Goal: Communication & Community: Answer question/provide support

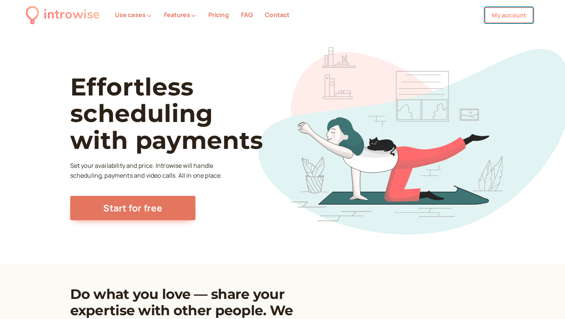
click at [508, 14] on link "My account" at bounding box center [508, 15] width 49 height 16
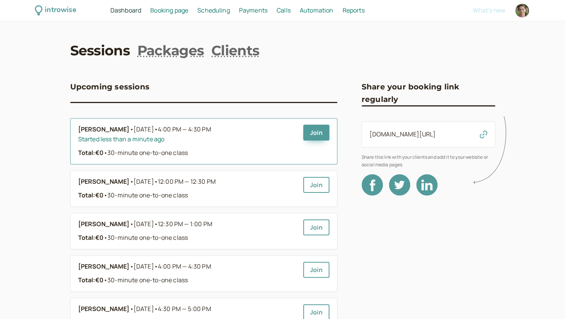
click at [302, 131] on div "[PERSON_NAME] • [DATE] • 4:00 PM — 4:30 PM Started less than a minute ago Total…" at bounding box center [203, 141] width 251 height 33
click at [313, 136] on link "Join" at bounding box center [316, 133] width 26 height 16
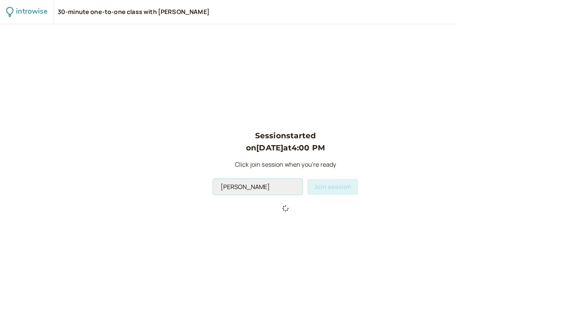
click at [262, 191] on input "[PERSON_NAME]" at bounding box center [258, 187] width 90 height 16
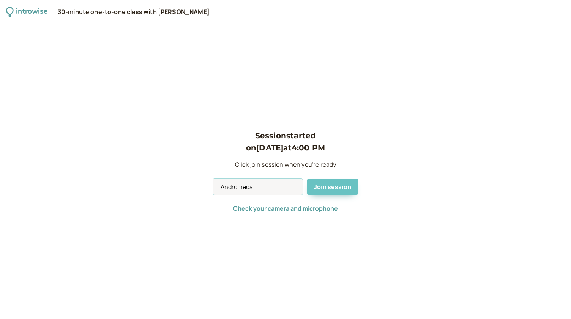
type input "Andromeda"
click at [324, 187] on span "Join session" at bounding box center [332, 187] width 37 height 8
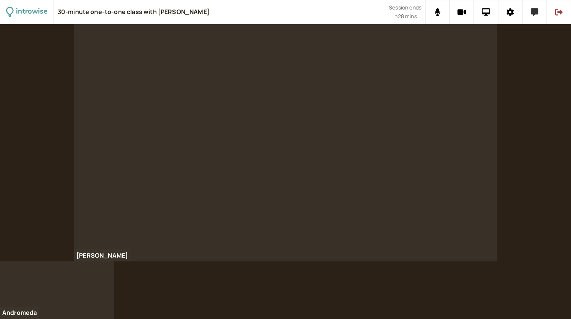
click at [533, 13] on icon at bounding box center [534, 12] width 8 height 8
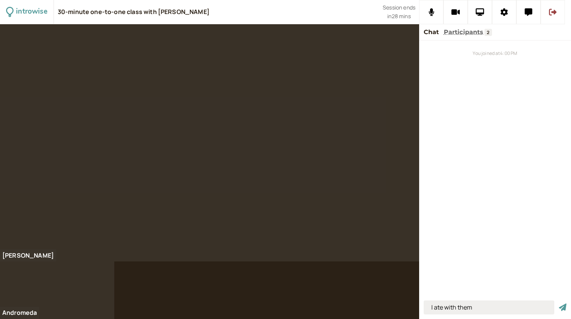
type input "I ate with them"
click at [558, 304] on button "submit" at bounding box center [562, 308] width 8 height 8
type input "I finished studying"
click at [558, 304] on button "submit" at bounding box center [562, 308] width 8 height 8
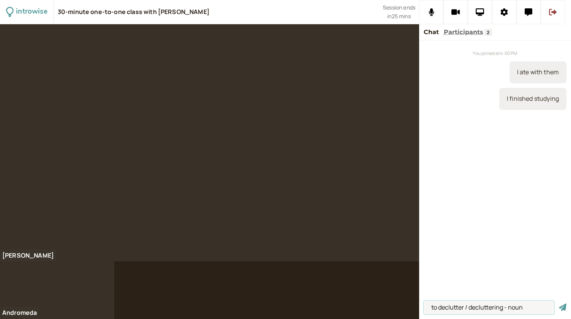
type input "to declutter / decluttering - noun"
click at [558, 304] on button "submit" at bounding box center [562, 308] width 8 height 8
type input "to throw out what you don't use"
click at [558, 304] on button "submit" at bounding box center [562, 308] width 8 height 8
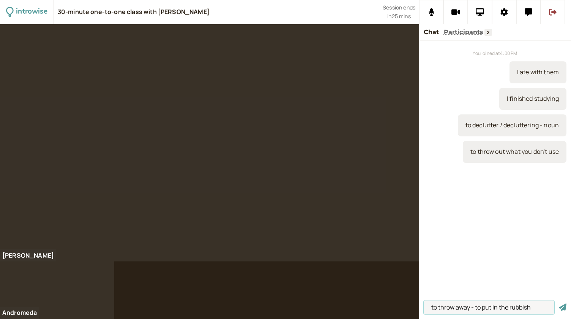
type input "to throw away - to put in the rubbish"
click at [558, 304] on button "submit" at bounding box center [562, 308] width 8 height 8
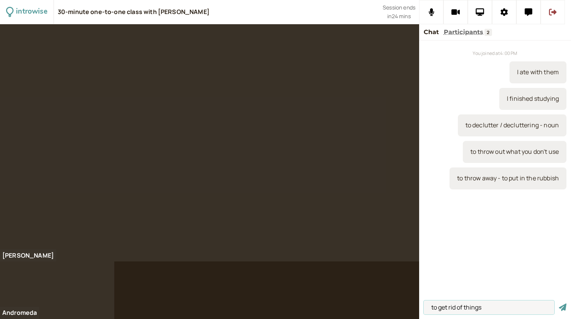
type input "to get rid of things"
click at [558, 304] on button "submit" at bounding box center [562, 308] width 8 height 8
type input "it is disorganised"
click at [558, 304] on button "submit" at bounding box center [562, 308] width 8 height 8
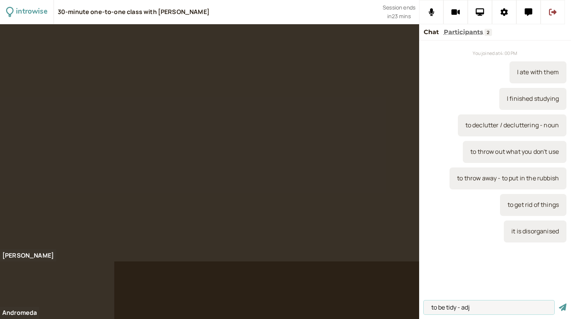
type input "to be tidy - adj"
click at [558, 304] on button "submit" at bounding box center [562, 308] width 8 height 8
type input "to be messy - adj"
click at [558, 304] on button "submit" at bounding box center [562, 308] width 8 height 8
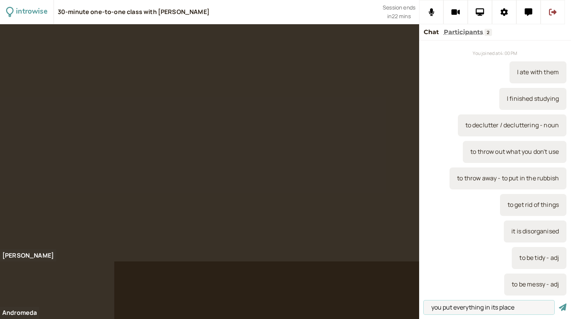
type input "you put everything in its place"
click at [558, 304] on button "submit" at bounding box center [562, 308] width 8 height 8
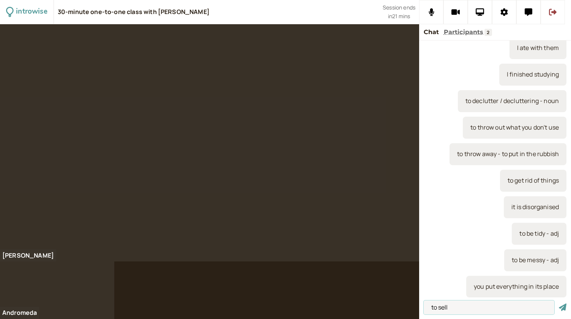
type input "to sell"
click at [558, 304] on button "submit" at bounding box center [562, 308] width 8 height 8
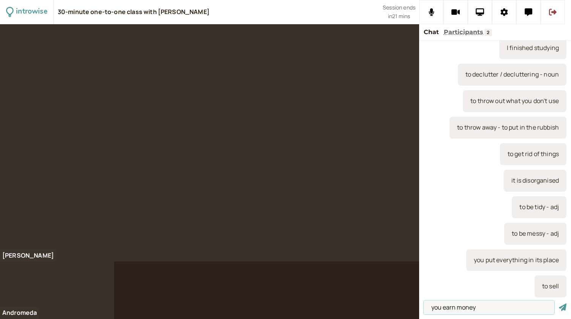
type input "you earn money"
click at [558, 304] on button "submit" at bounding box center [562, 308] width 8 height 8
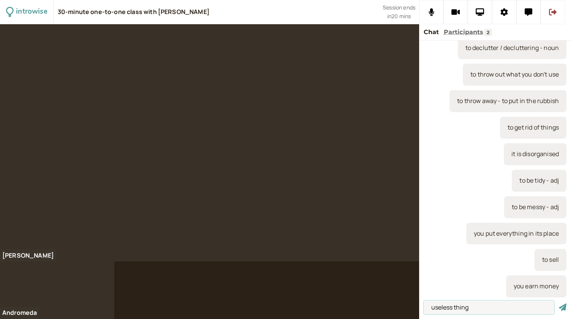
type input "useless thing"
click at [558, 304] on button "submit" at bounding box center [562, 308] width 8 height 8
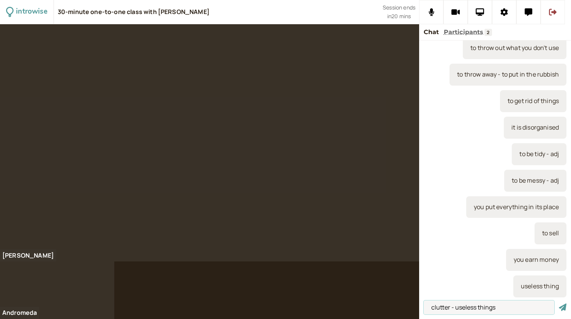
type input "clutter - useless things"
click at [558, 304] on button "submit" at bounding box center [562, 308] width 8 height 8
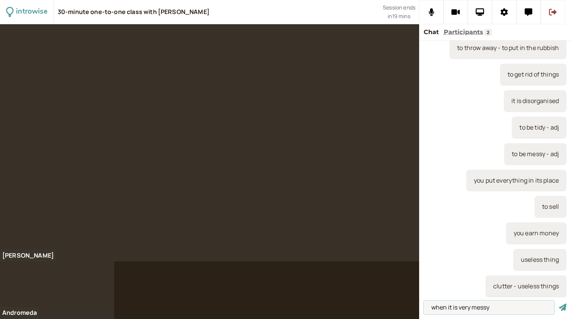
type input "when it is very messy"
click at [558, 304] on button "submit" at bounding box center [562, 308] width 8 height 8
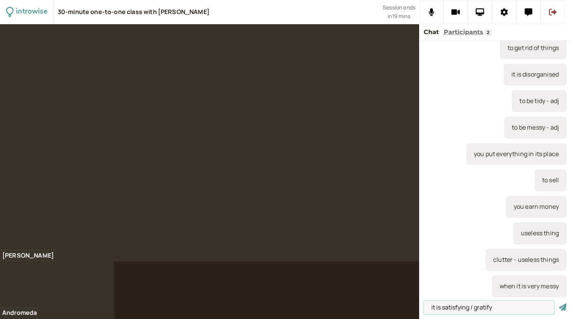
type input "it is satisfying / gratify"
click at [558, 304] on button "submit" at bounding box center [562, 308] width 8 height 8
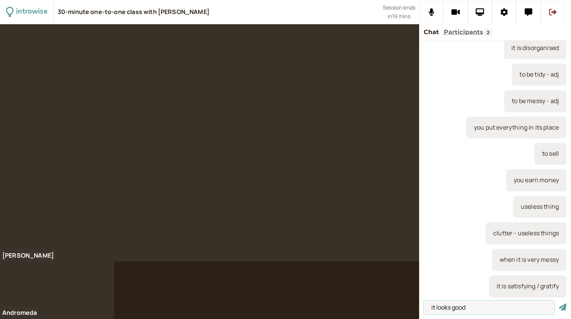
type input "it looks good"
click at [558, 304] on button "submit" at bounding box center [562, 308] width 8 height 8
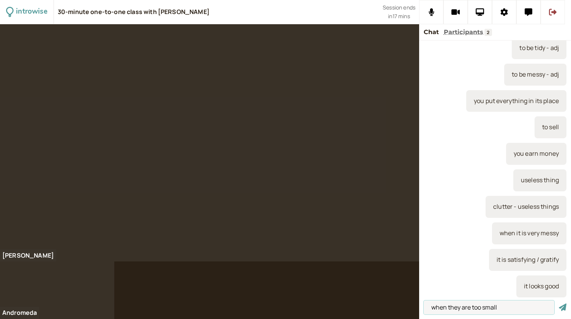
type input "when they are too small"
click at [558, 304] on button "submit" at bounding box center [562, 308] width 8 height 8
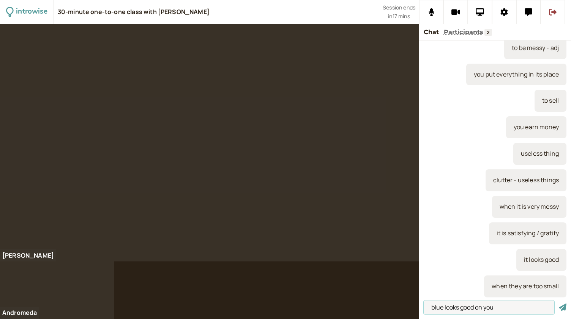
type input "blue looks good on you"
click at [558, 304] on button "submit" at bounding box center [562, 308] width 8 height 8
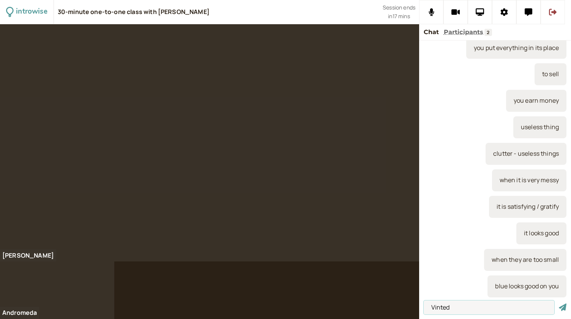
type input "Vinted"
click at [558, 304] on button "submit" at bounding box center [562, 308] width 8 height 8
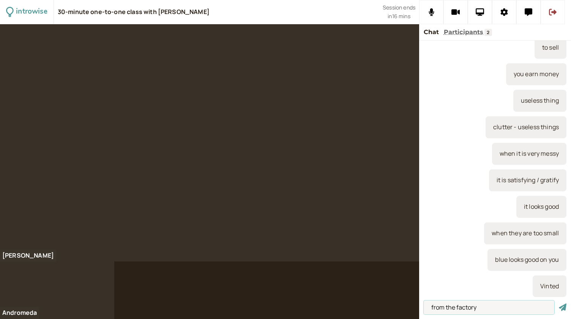
type input "from the factory"
click at [558, 304] on button "submit" at bounding box center [562, 308] width 8 height 8
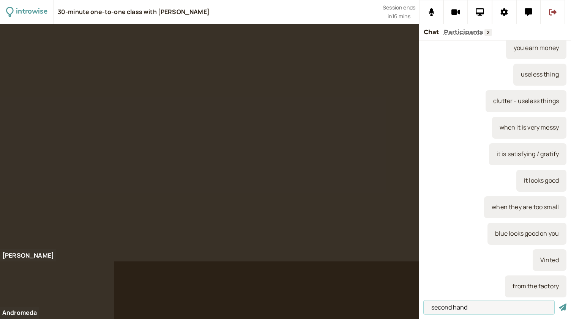
type input "second hand"
click at [558, 304] on button "submit" at bounding box center [562, 308] width 8 height 8
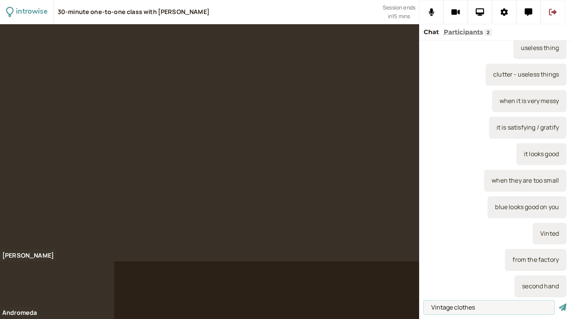
type input "Vintage clothes"
click at [558, 304] on button "submit" at bounding box center [562, 308] width 8 height 8
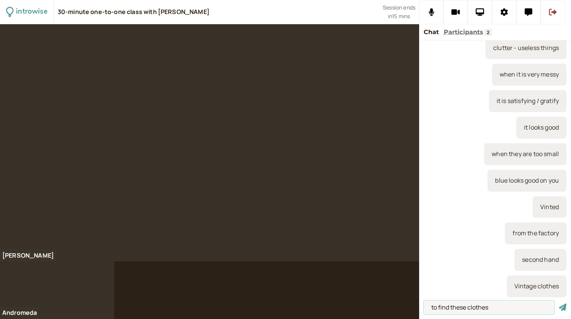
type input "to find these clothes"
click at [558, 304] on button "submit" at bounding box center [562, 308] width 8 height 8
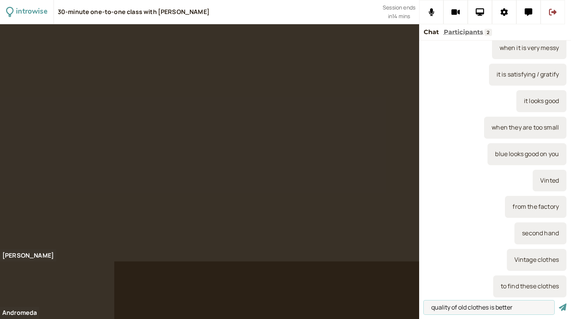
type input "quality of old clothes is better"
click at [558, 304] on button "submit" at bounding box center [562, 308] width 8 height 8
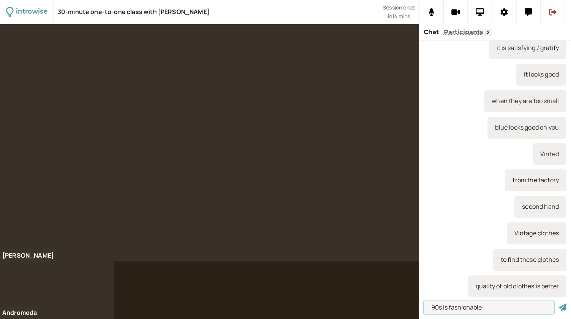
type input "90s is fashionable"
click at [558, 304] on button "submit" at bounding box center [562, 308] width 8 height 8
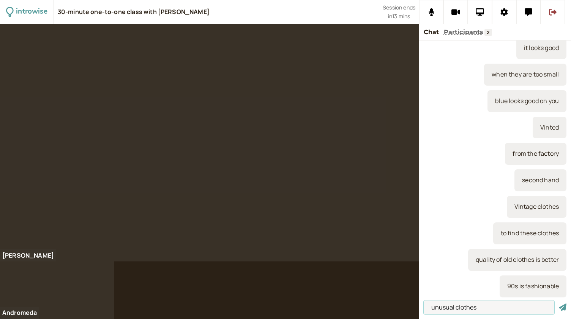
type input "unusual clothes"
click at [558, 304] on button "submit" at bounding box center [562, 308] width 8 height 8
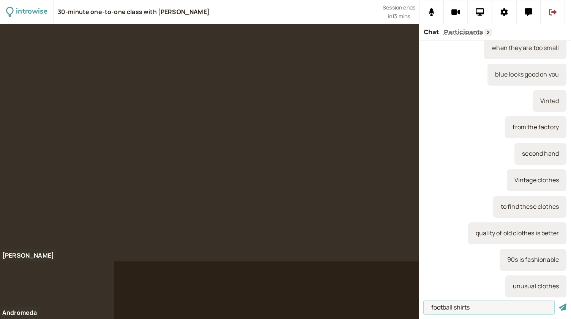
type input "football shirts"
click at [558, 304] on button "submit" at bounding box center [562, 308] width 8 height 8
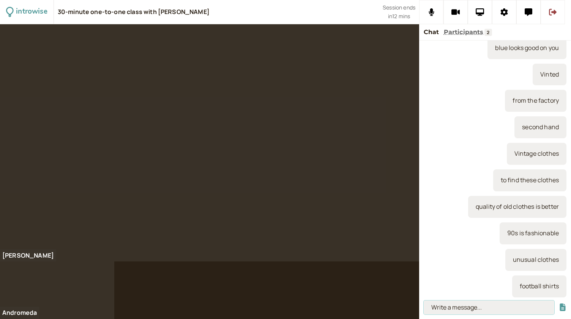
click at [442, 310] on input at bounding box center [488, 308] width 130 height 14
type input "from my father"
click at [558, 304] on button "submit" at bounding box center [562, 308] width 8 height 8
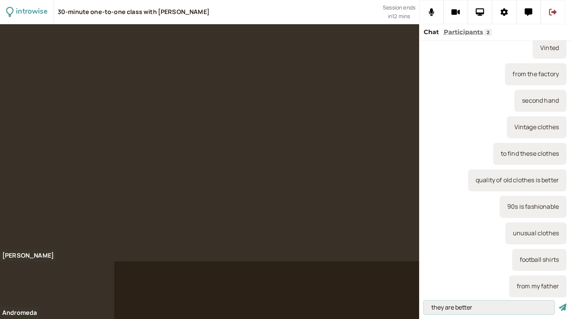
type input "they are better"
click at [558, 304] on button "submit" at bounding box center [562, 308] width 8 height 8
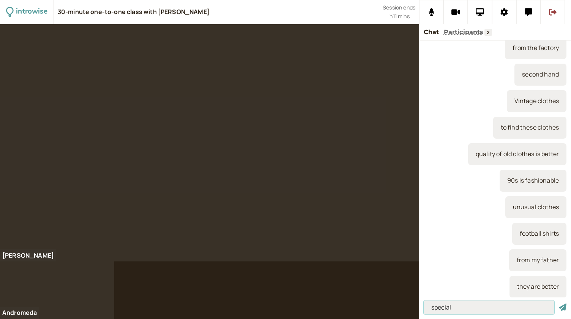
type input "special"
click at [558, 304] on button "submit" at bounding box center [562, 308] width 8 height 8
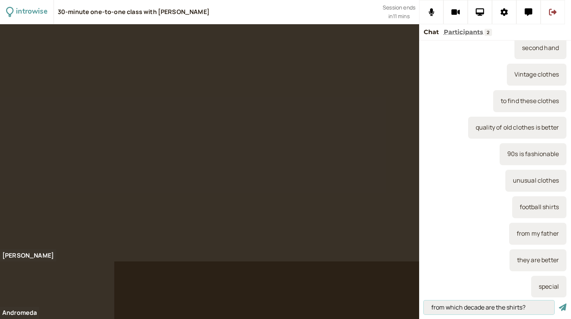
type input "from which decade are the shirts?"
click at [558, 304] on button "submit" at bounding box center [562, 308] width 8 height 8
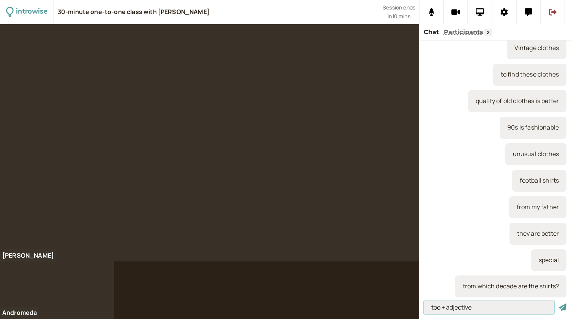
type input "too + adjective"
click at [558, 304] on button "submit" at bounding box center [562, 308] width 8 height 8
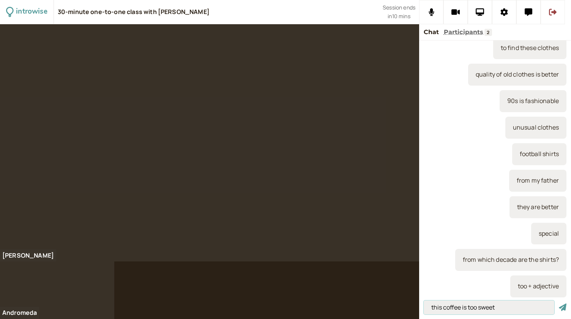
type input "this coffee is too sweet"
click at [558, 304] on button "submit" at bounding box center [562, 308] width 8 height 8
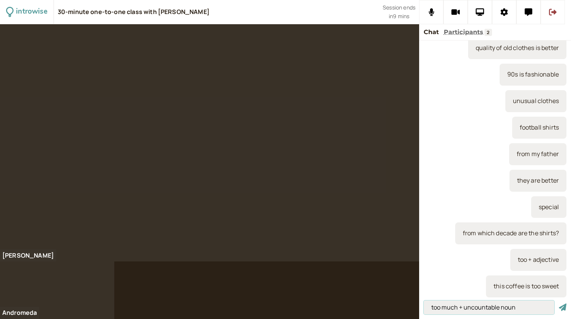
type input "too much + uncountable noun"
click at [558, 304] on button "submit" at bounding box center [562, 308] width 8 height 8
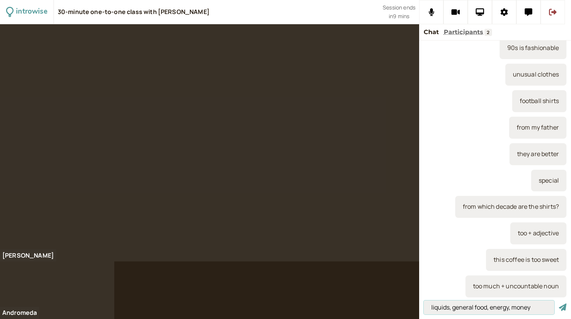
type input "liquids, general food, energy, money"
click at [558, 304] on button "submit" at bounding box center [562, 308] width 8 height 8
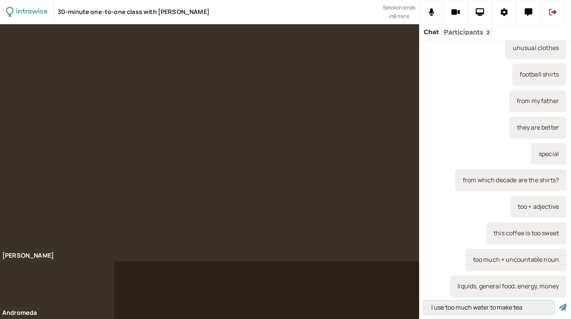
type input "I use too much water to make tea"
click at [558, 304] on button "submit" at bounding box center [562, 308] width 8 height 8
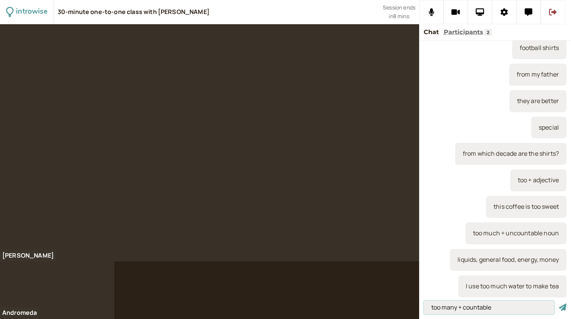
type input "too many + countable"
click at [558, 304] on button "submit" at bounding box center [562, 308] width 8 height 8
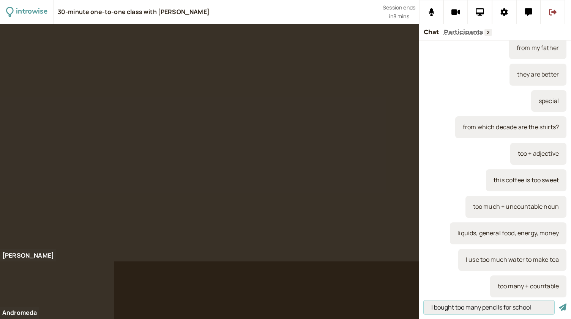
type input "I bought too many pencils for school"
click at [558, 304] on button "submit" at bounding box center [562, 308] width 8 height 8
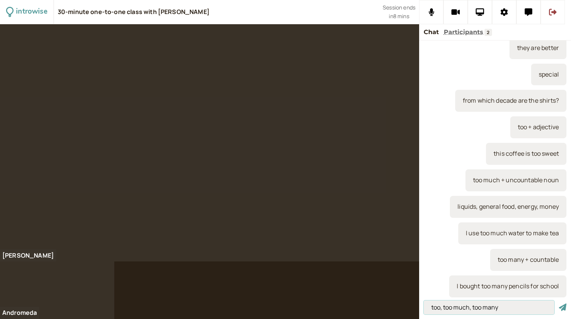
type input "too, too much, too many"
click at [558, 304] on button "submit" at bounding box center [562, 308] width 8 height 8
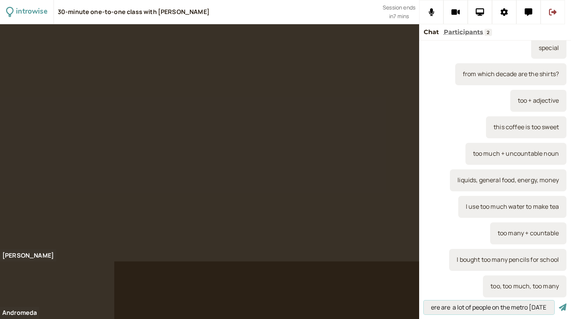
scroll to position [0, 8]
type input "there are a lot of people on the metro today"
click at [558, 304] on button "submit" at bounding box center [562, 308] width 8 height 8
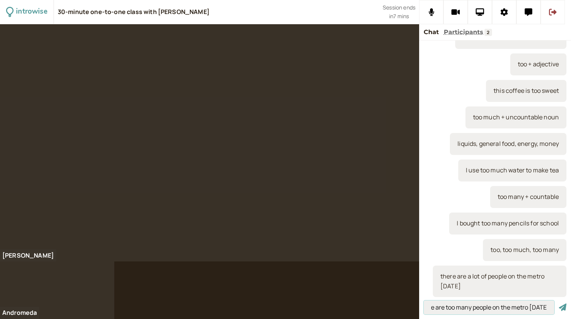
scroll to position [0, 13]
type input "there are too many people on the metro today"
click at [558, 304] on button "submit" at bounding box center [562, 308] width 8 height 8
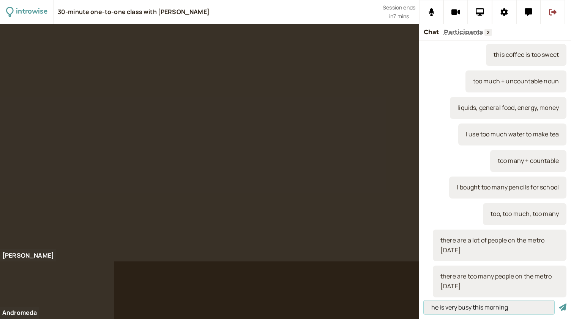
type input "he is very busy this morning"
click at [558, 304] on button "submit" at bounding box center [562, 308] width 8 height 8
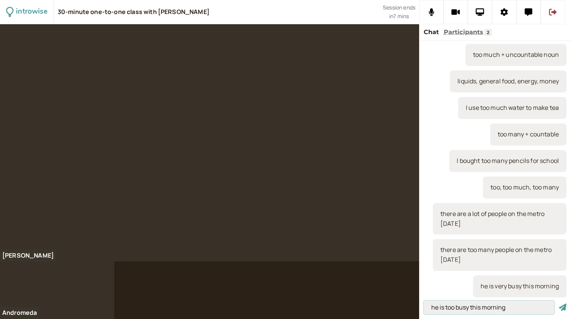
type input "he is too busy this morning"
click at [558, 304] on button "submit" at bounding box center [562, 308] width 8 height 8
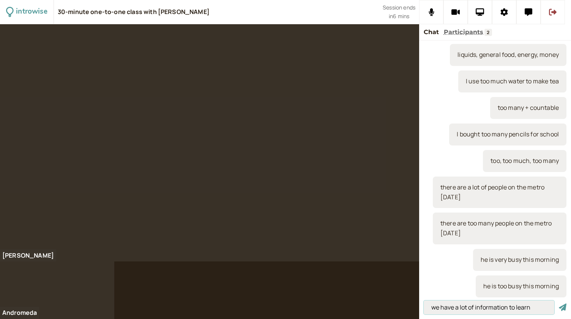
type input "we have a lot of information to learn"
click at [558, 304] on button "submit" at bounding box center [562, 308] width 8 height 8
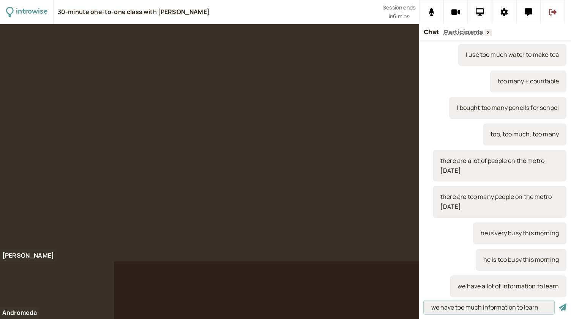
type input "we have too much information to learn"
click at [558, 304] on button "submit" at bounding box center [562, 308] width 8 height 8
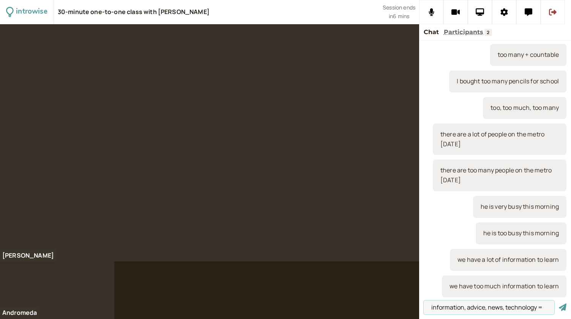
type input "information, advice, news, technology ="
click at [558, 304] on button "submit" at bounding box center [562, 308] width 8 height 8
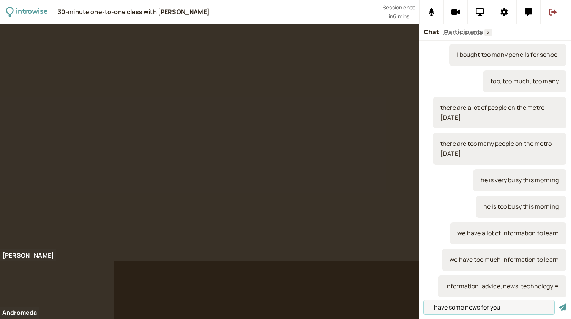
type input "I have some news for you"
click at [558, 304] on button "submit" at bounding box center [562, 308] width 8 height 8
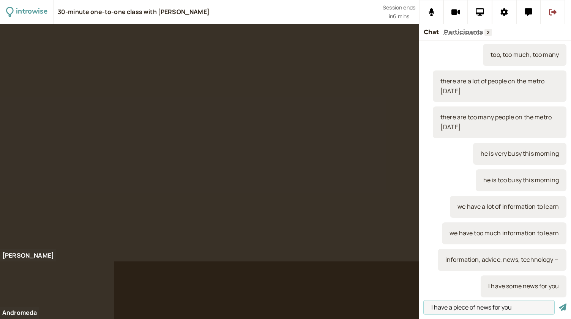
type input "I have a piece of news for you"
click at [558, 304] on button "submit" at bounding box center [562, 308] width 8 height 8
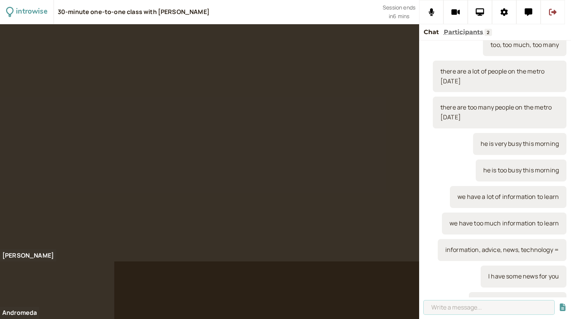
scroll to position [1088, 0]
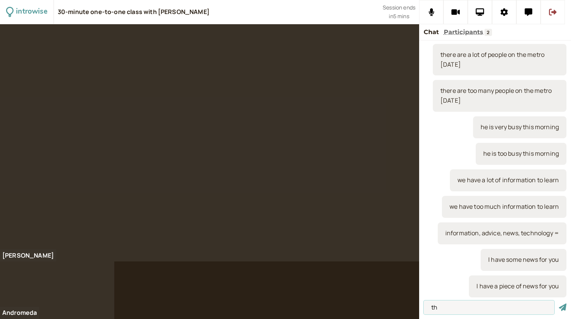
type input "t"
type input "this dress is very dark for me"
click at [558, 304] on button "submit" at bounding box center [562, 308] width 8 height 8
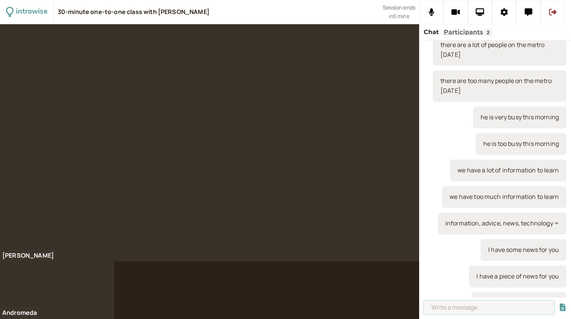
scroll to position [1115, 0]
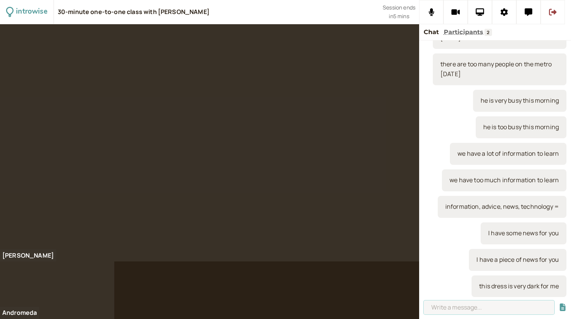
type input "t"
type input "he gives a lot of advice"
click at [558, 304] on button "submit" at bounding box center [562, 308] width 8 height 8
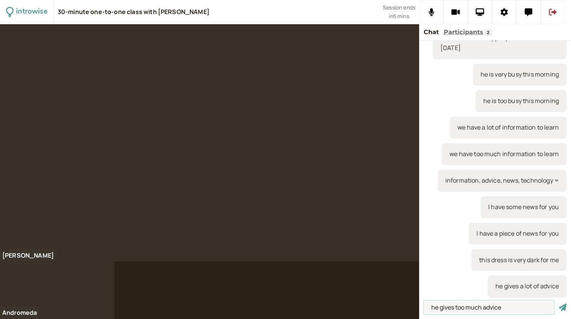
type input "he gives too much advice"
click at [558, 304] on button "submit" at bounding box center [562, 308] width 8 height 8
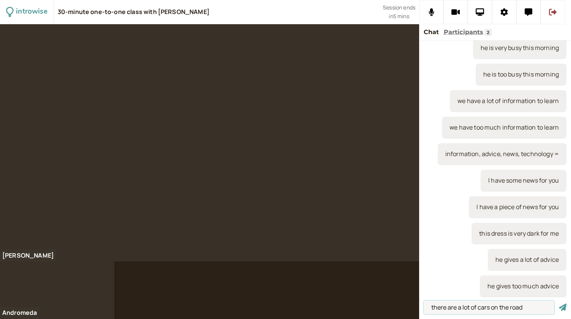
type input "there are a lot of cars on the road"
click at [558, 304] on button "submit" at bounding box center [562, 308] width 8 height 8
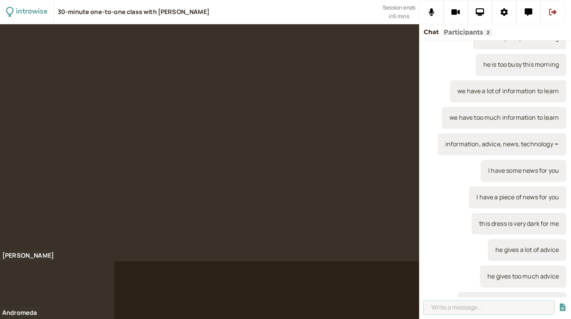
scroll to position [1194, 0]
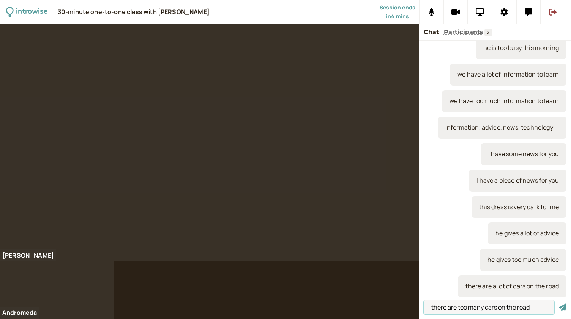
type input "there are too many cars on the road"
click at [558, 304] on button "submit" at bounding box center [562, 308] width 8 height 8
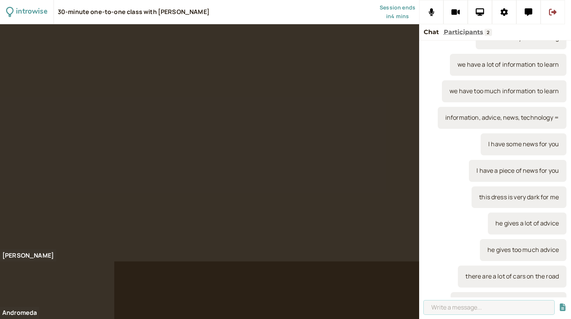
scroll to position [1221, 0]
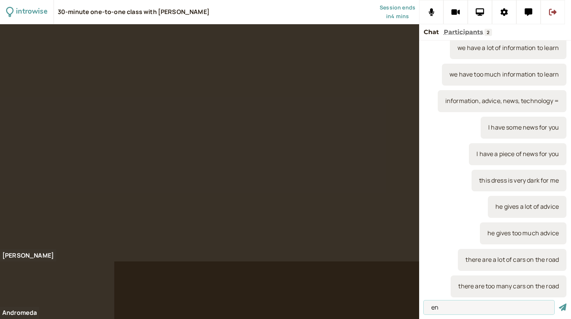
type input "e"
type input "enough = sufficient"
click at [558, 304] on button "submit" at bounding box center [562, 308] width 8 height 8
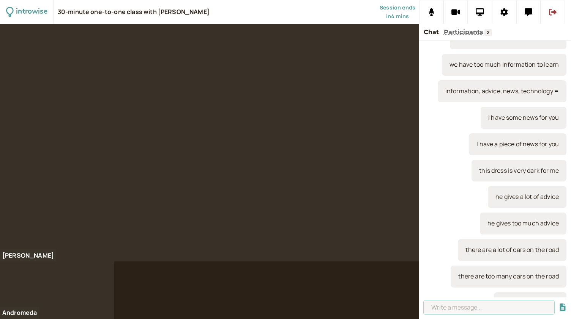
scroll to position [1247, 0]
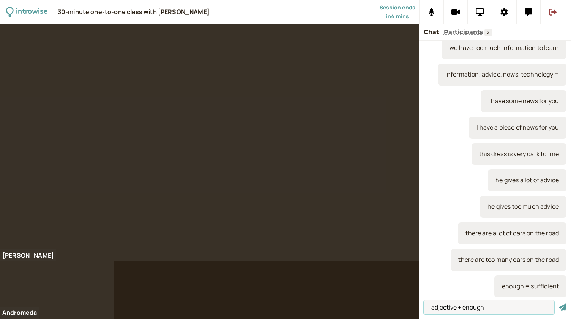
type input "adjective + enough"
click at [558, 304] on button "submit" at bounding box center [562, 308] width 8 height 8
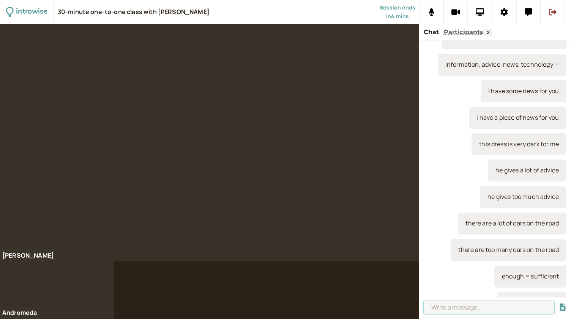
scroll to position [1274, 0]
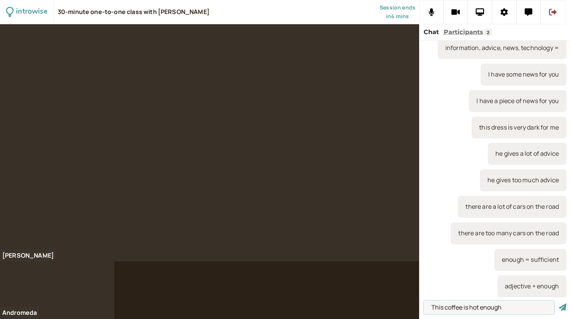
type input "This coffee is hot enough"
click at [558, 304] on button "submit" at bounding box center [562, 308] width 8 height 8
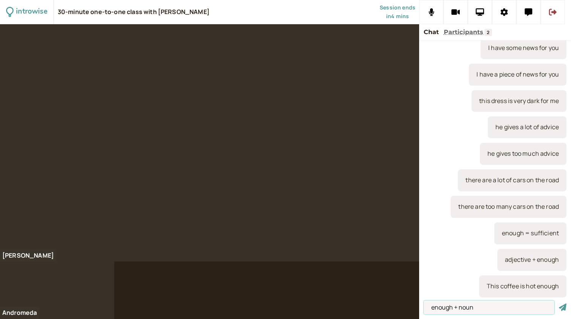
type input "enough + noun"
click at [558, 304] on button "submit" at bounding box center [562, 308] width 8 height 8
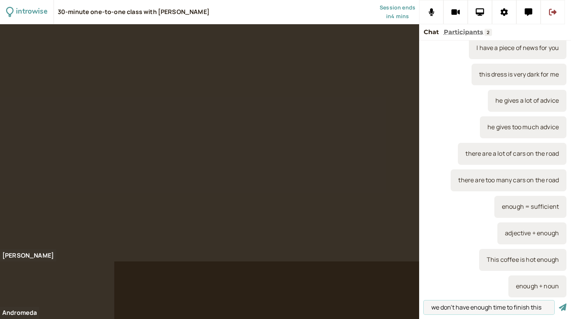
type input "we don't have enough time to finish this"
click at [558, 304] on button "submit" at bounding box center [562, 308] width 8 height 8
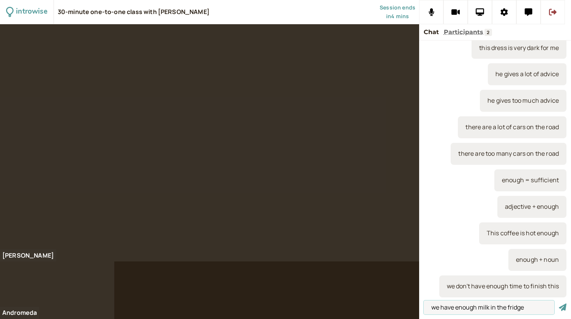
type input "we have enough milk in the fridge"
click at [558, 304] on button "submit" at bounding box center [562, 308] width 8 height 8
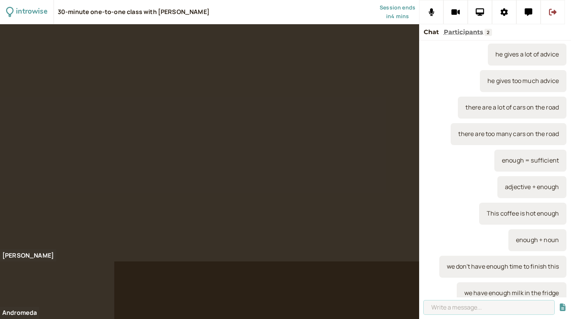
scroll to position [1390, 0]
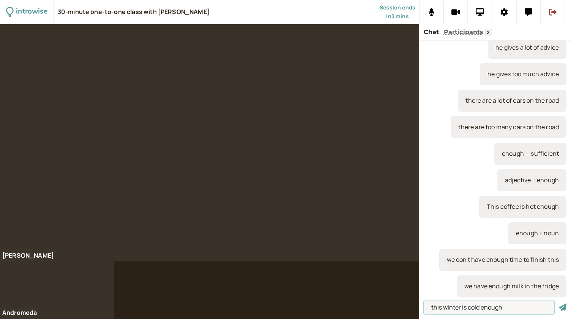
type input "this winter is cold enough"
click at [558, 304] on button "submit" at bounding box center [562, 308] width 8 height 8
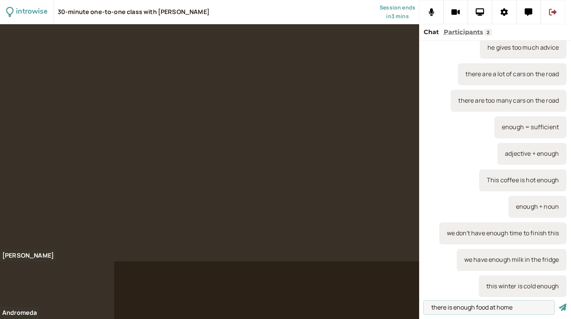
type input "there is enough food at home"
click at [558, 304] on button "submit" at bounding box center [562, 308] width 8 height 8
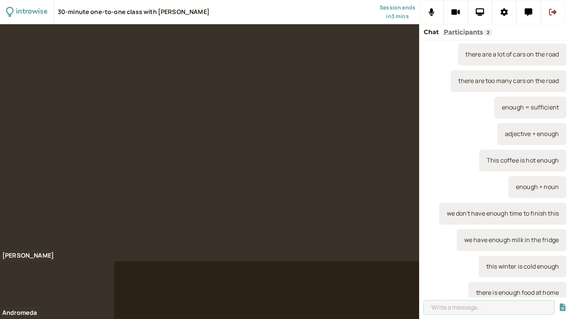
scroll to position [1443, 0]
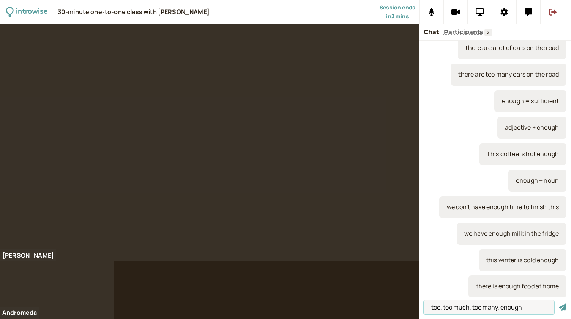
type input "too, too much, too many, enough"
click at [558, 304] on button "submit" at bounding box center [562, 308] width 8 height 8
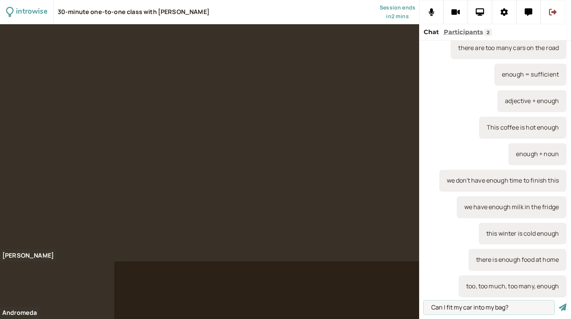
type input "Can I fit my car into my bag?"
click at [558, 304] on button "submit" at bounding box center [562, 308] width 8 height 8
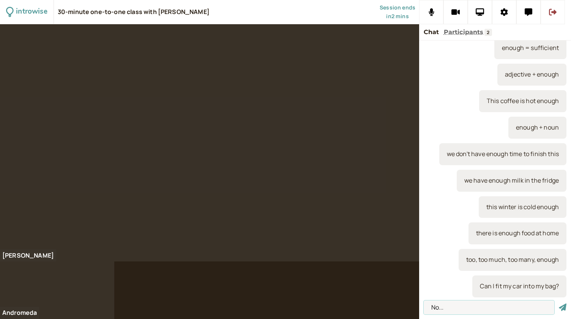
type input "No..."
click at [558, 304] on button "submit" at bounding box center [562, 308] width 8 height 8
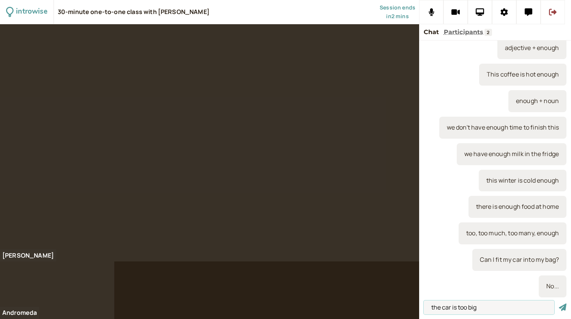
type input "the car is too big"
click at [558, 304] on button "submit" at bounding box center [562, 308] width 8 height 8
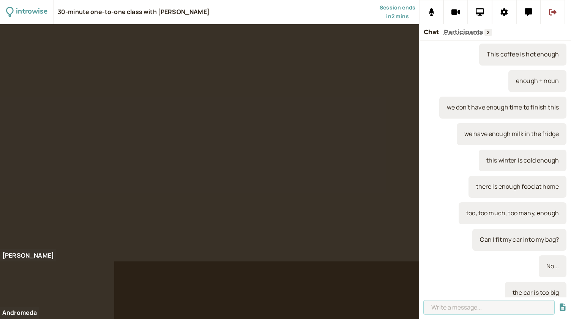
scroll to position [1549, 0]
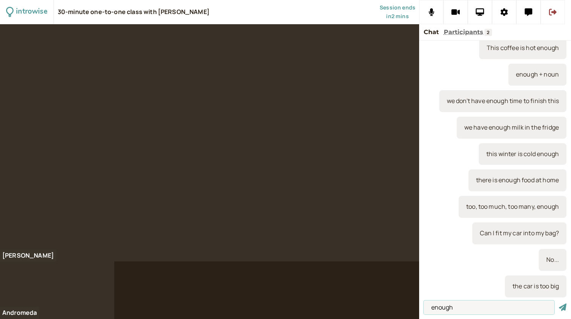
type input "enough"
click at [558, 304] on button "submit" at bounding box center [562, 308] width 8 height 8
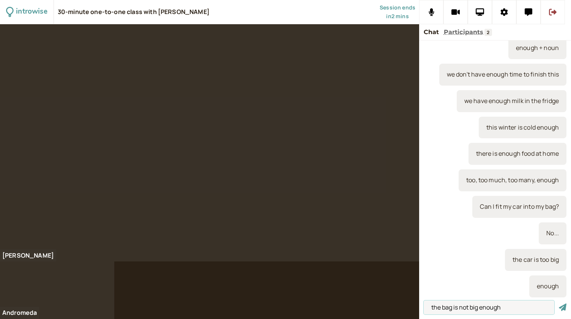
type input "the bag is not big enough"
click at [558, 304] on button "submit" at bounding box center [562, 308] width 8 height 8
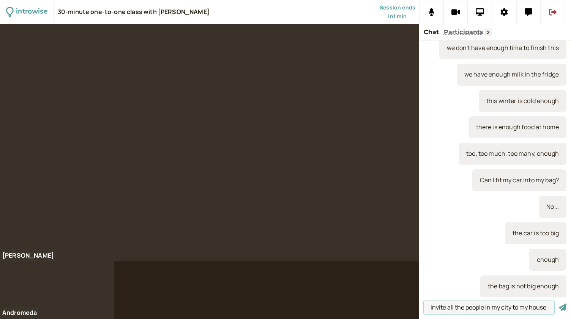
scroll to position [0, 18]
type input "can I invite all the people in my city to my house?"
click at [558, 304] on button "submit" at bounding box center [562, 308] width 8 height 8
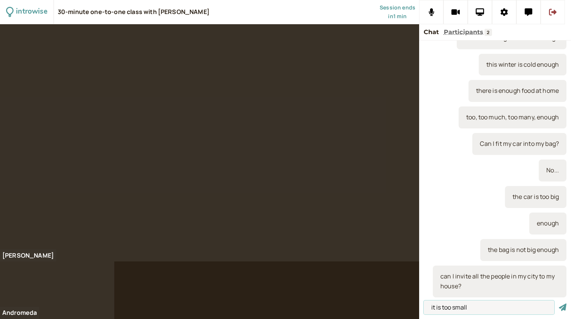
type input "it is too small"
click at [558, 304] on button "submit" at bounding box center [562, 308] width 8 height 8
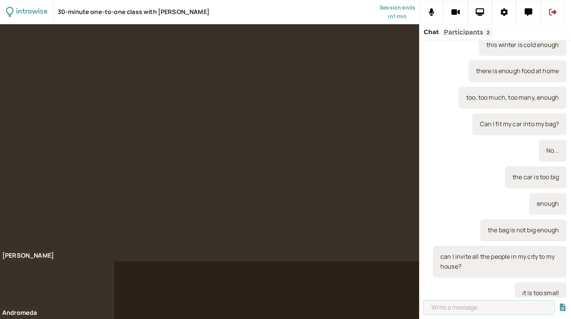
scroll to position [1665, 0]
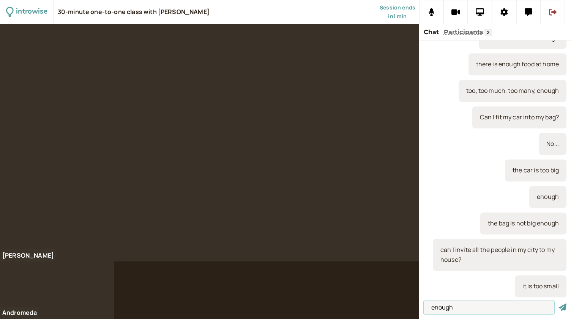
type input "enough"
click at [558, 304] on button "submit" at bounding box center [562, 308] width 8 height 8
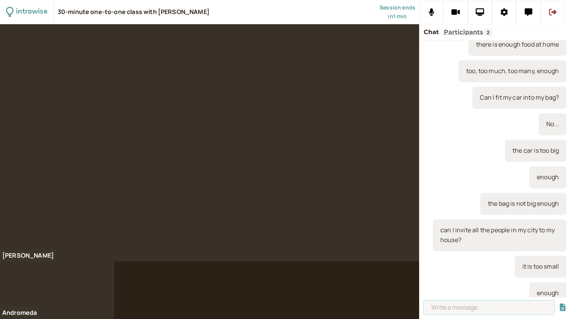
scroll to position [1691, 0]
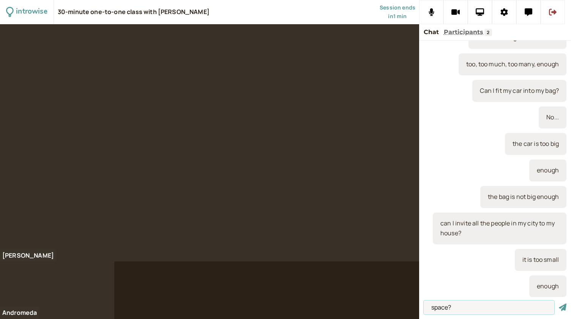
type input "space?"
click at [558, 304] on button "submit" at bounding box center [562, 308] width 8 height 8
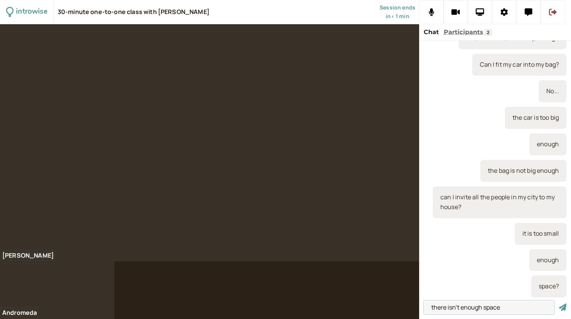
type input "there isn't enough space"
click at [558, 304] on button "submit" at bounding box center [562, 308] width 8 height 8
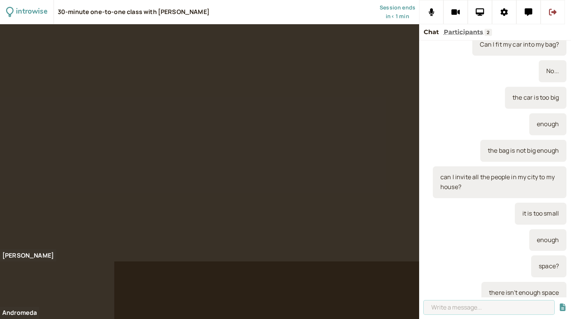
scroll to position [1744, 0]
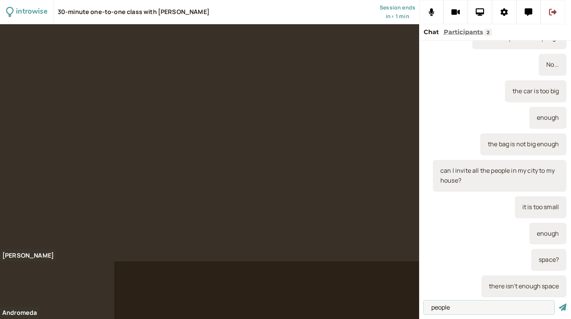
type input "people"
click at [558, 304] on button "submit" at bounding box center [562, 308] width 8 height 8
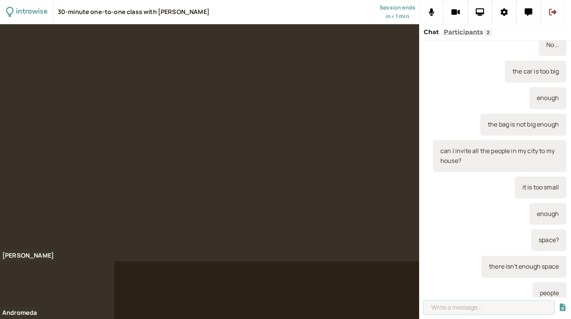
scroll to position [1771, 0]
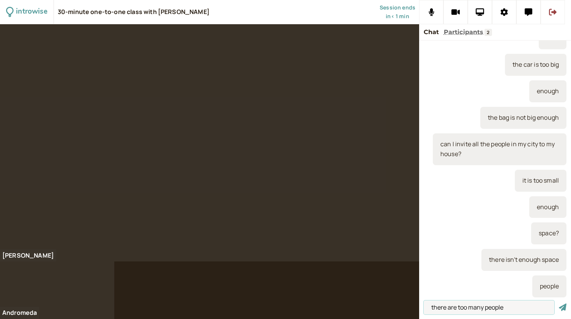
type input "there are too many people"
click at [558, 304] on button "submit" at bounding box center [562, 308] width 8 height 8
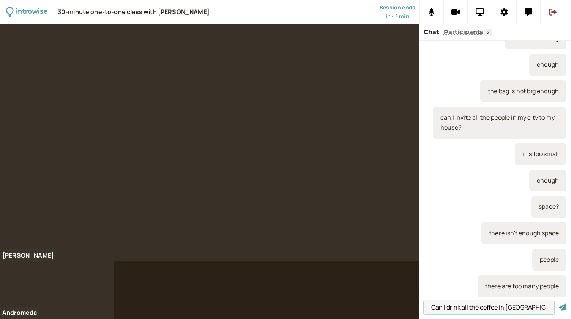
type input "Can I drink all the coffee in Italy?"
click at [558, 304] on button "submit" at bounding box center [562, 308] width 8 height 8
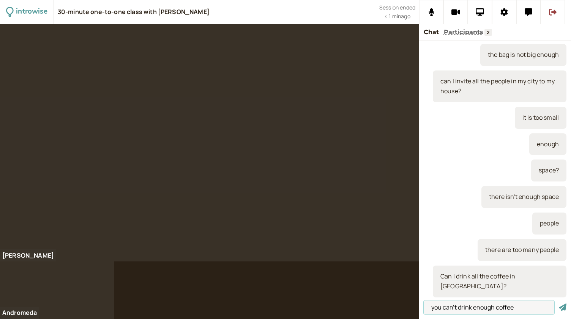
type input "you can't drink enough coffee"
click at [558, 304] on button "submit" at bounding box center [562, 308] width 8 height 8
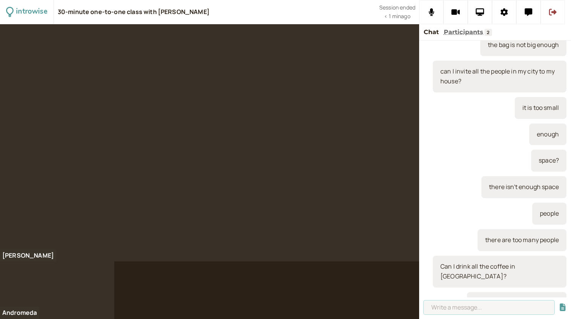
scroll to position [1850, 0]
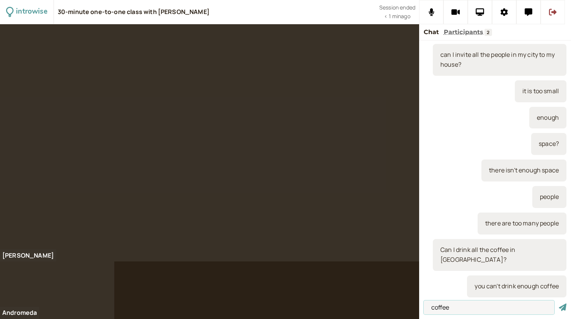
type input "coffee"
click at [558, 304] on button "submit" at bounding box center [562, 308] width 8 height 8
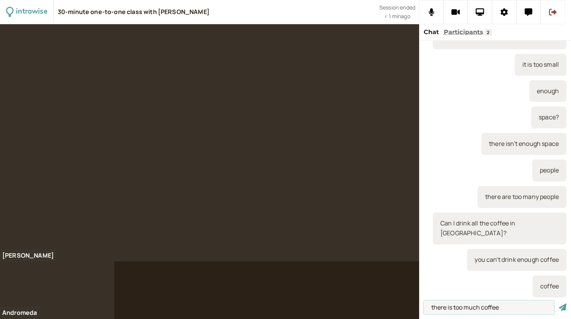
type input "there is too much coffee"
click at [558, 304] on button "submit" at bounding box center [562, 308] width 8 height 8
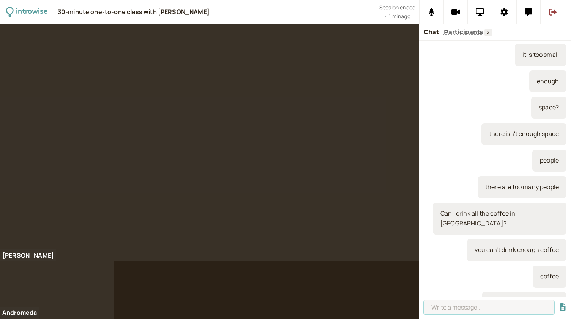
scroll to position [1904, 0]
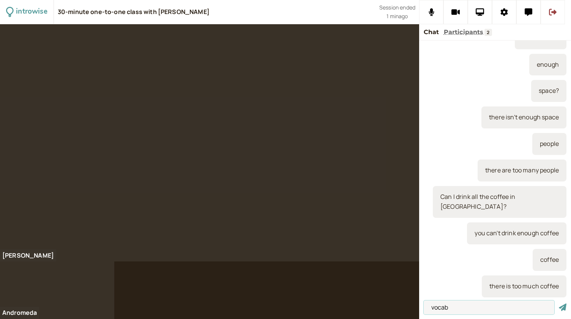
type input "vocab"
click at [558, 304] on button "submit" at bounding box center [562, 308] width 8 height 8
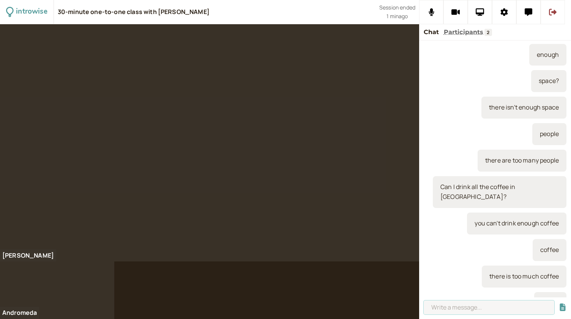
scroll to position [1930, 0]
